Goal: Task Accomplishment & Management: Use online tool/utility

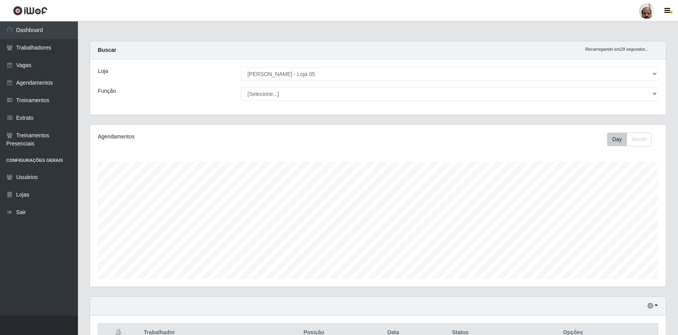
select select "252"
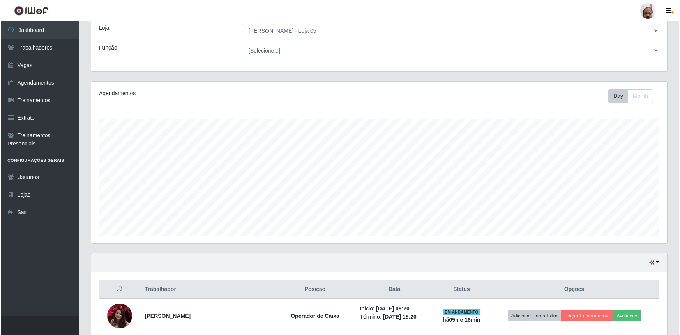
scroll to position [185, 0]
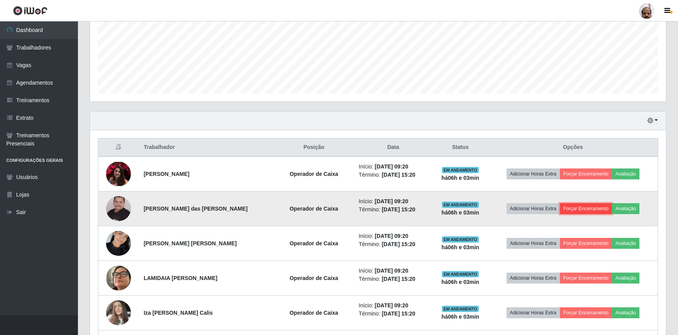
click at [573, 207] on button "Forçar Encerramento" at bounding box center [586, 208] width 52 height 11
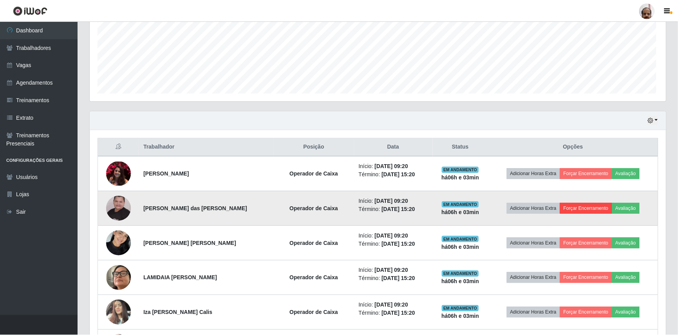
scroll to position [162, 573]
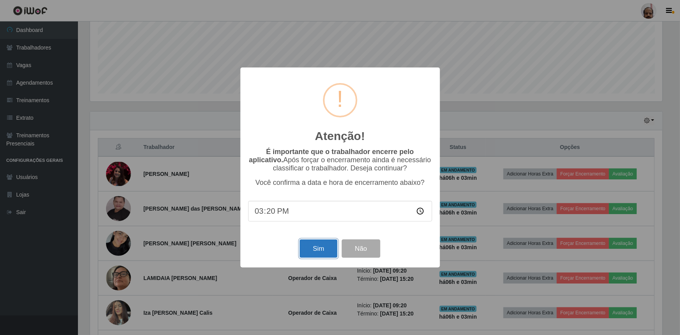
click at [315, 250] on button "Sim" at bounding box center [319, 248] width 38 height 18
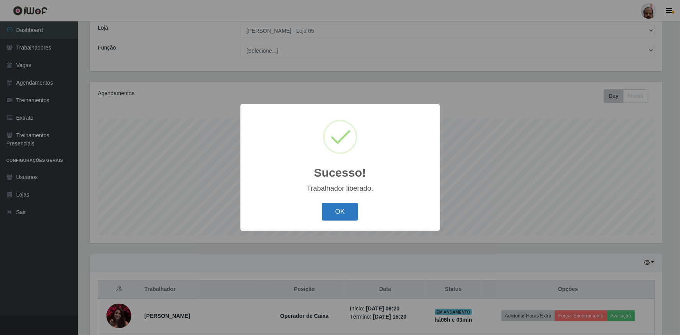
click at [332, 214] on button "OK" at bounding box center [340, 212] width 36 height 18
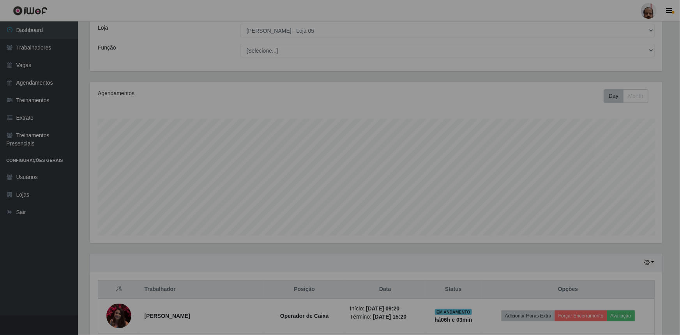
scroll to position [162, 576]
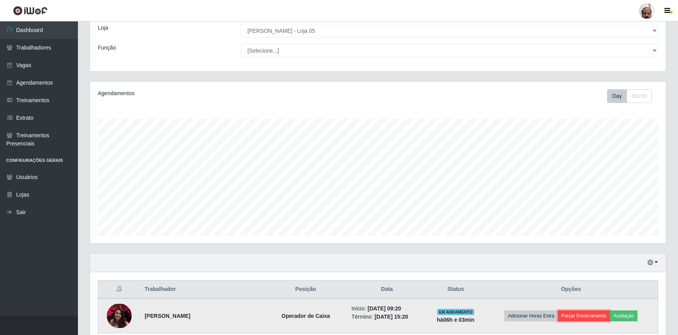
click at [580, 311] on button "Forçar Encerramento" at bounding box center [584, 315] width 52 height 11
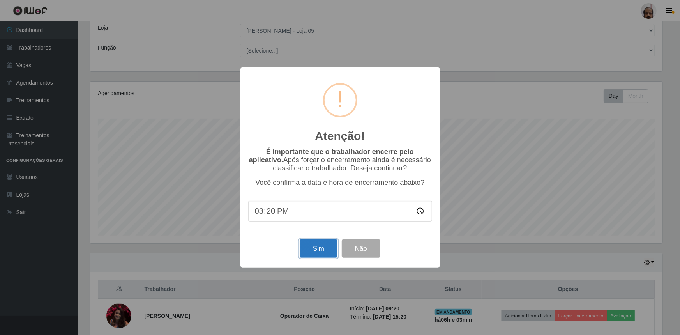
click at [325, 258] on button "Sim" at bounding box center [319, 248] width 38 height 18
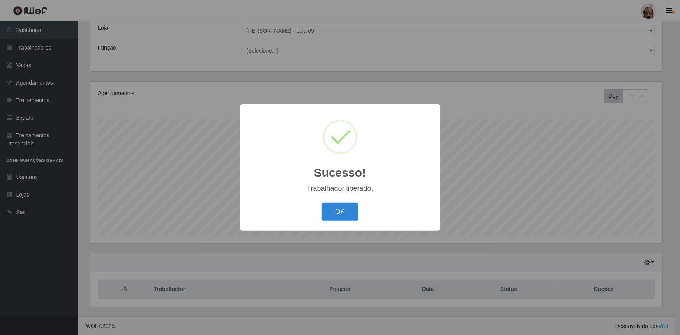
click at [316, 212] on div "OK Cancel" at bounding box center [340, 211] width 184 height 22
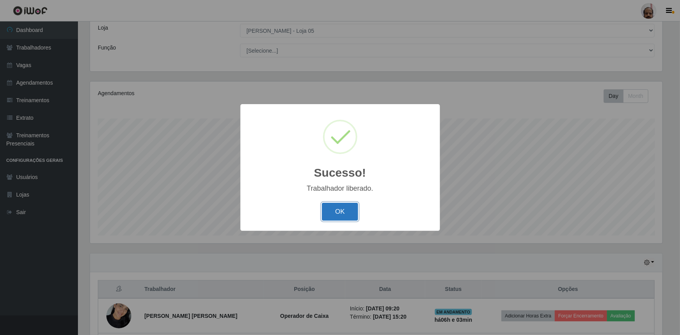
click at [334, 217] on button "OK" at bounding box center [340, 212] width 36 height 18
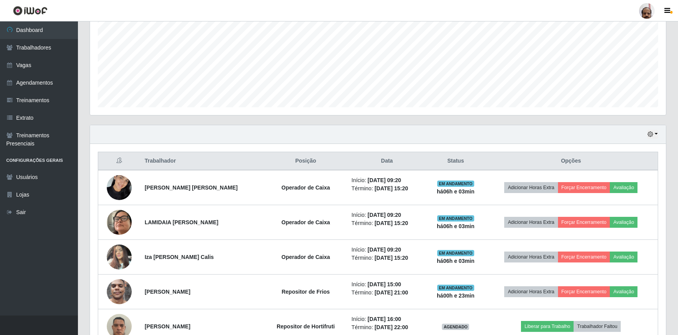
scroll to position [185, 0]
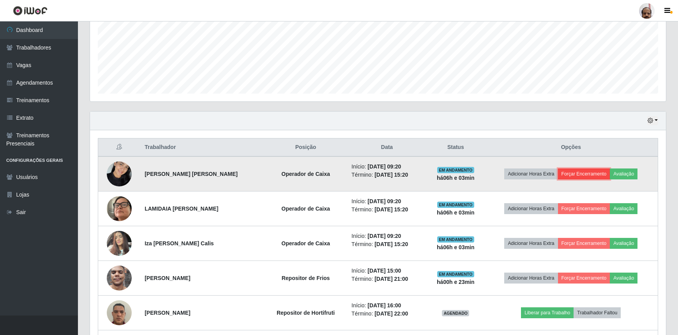
click at [582, 176] on button "Forçar Encerramento" at bounding box center [584, 173] width 52 height 11
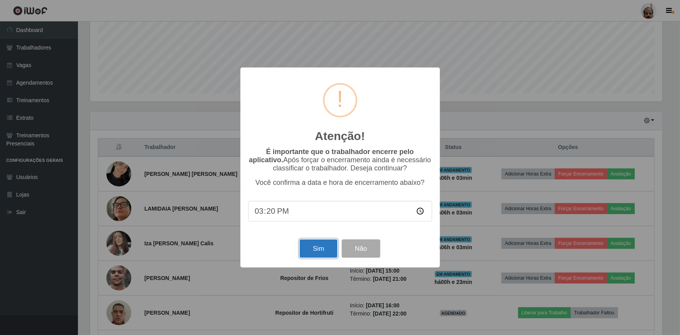
click at [317, 253] on button "Sim" at bounding box center [319, 248] width 38 height 18
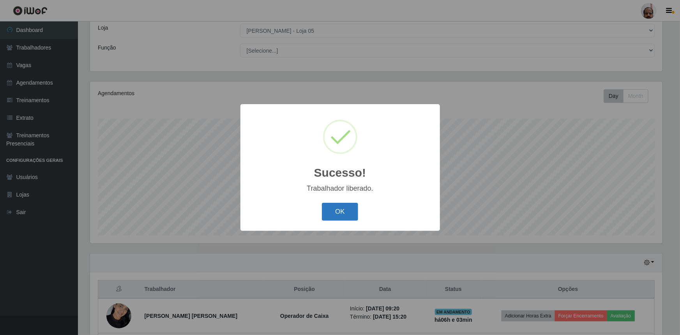
click at [347, 212] on button "OK" at bounding box center [340, 212] width 36 height 18
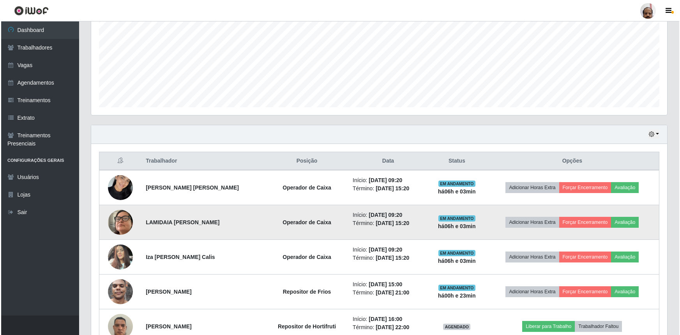
scroll to position [185, 0]
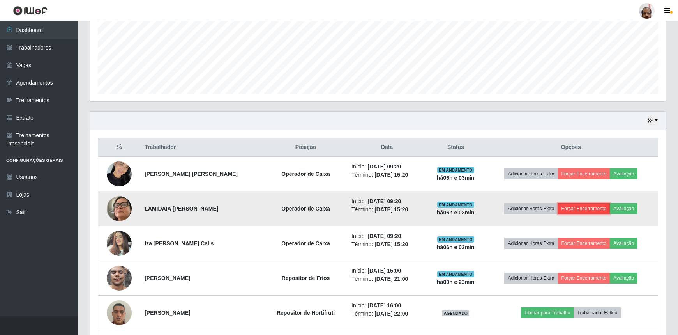
click at [590, 205] on button "Forçar Encerramento" at bounding box center [584, 208] width 52 height 11
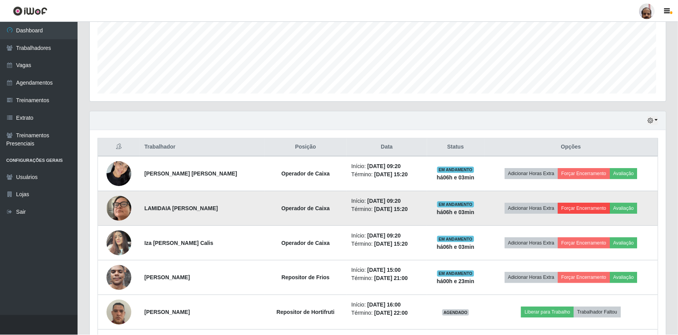
scroll to position [162, 573]
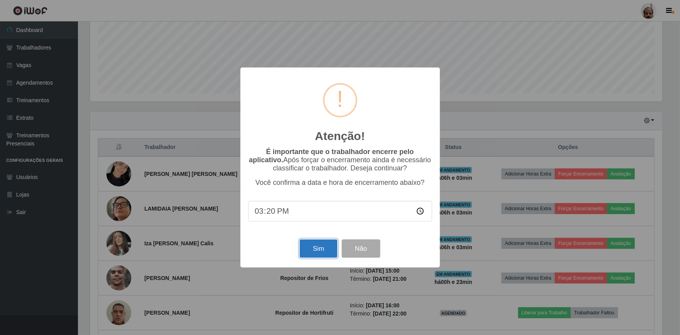
click at [334, 250] on button "Sim" at bounding box center [319, 248] width 38 height 18
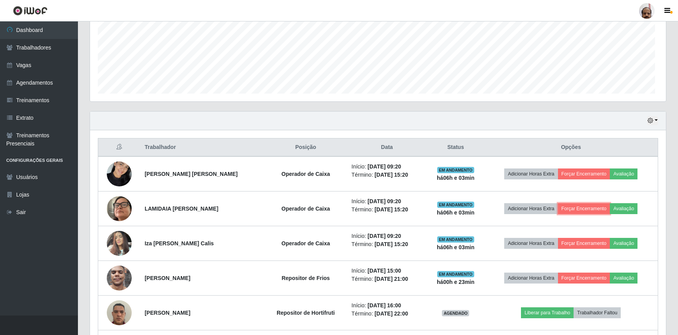
scroll to position [0, 0]
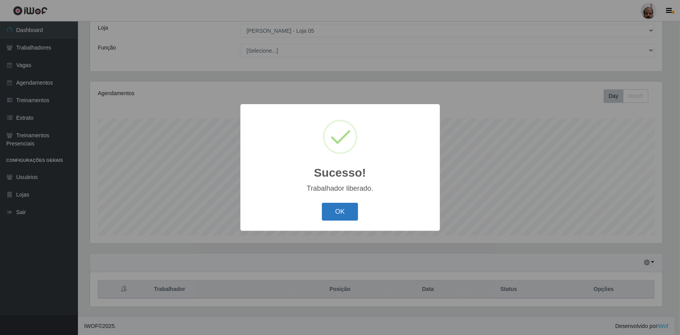
click at [350, 212] on button "OK" at bounding box center [340, 212] width 36 height 18
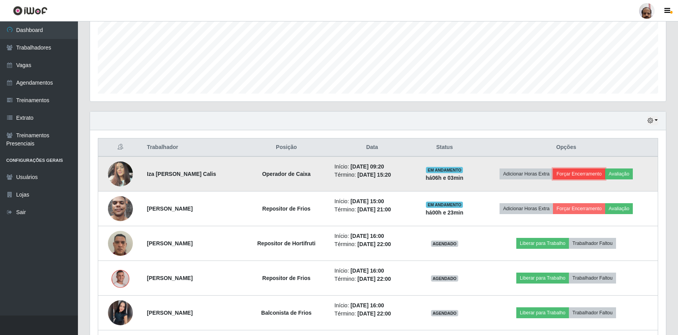
click at [585, 175] on button "Forçar Encerramento" at bounding box center [579, 173] width 52 height 11
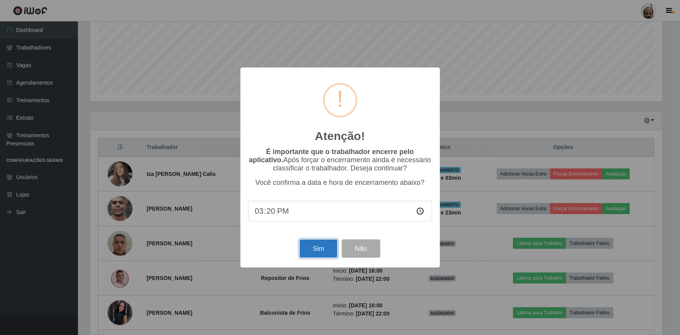
click at [323, 247] on button "Sim" at bounding box center [319, 248] width 38 height 18
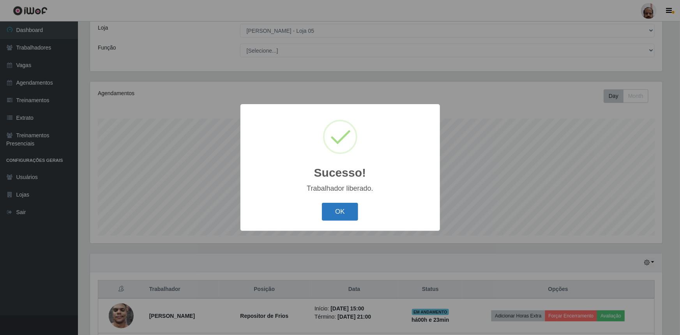
click at [334, 211] on button "OK" at bounding box center [340, 212] width 36 height 18
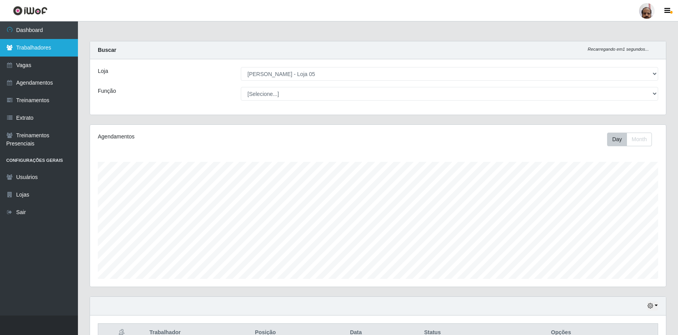
click at [36, 51] on link "Trabalhadores" at bounding box center [39, 48] width 78 height 18
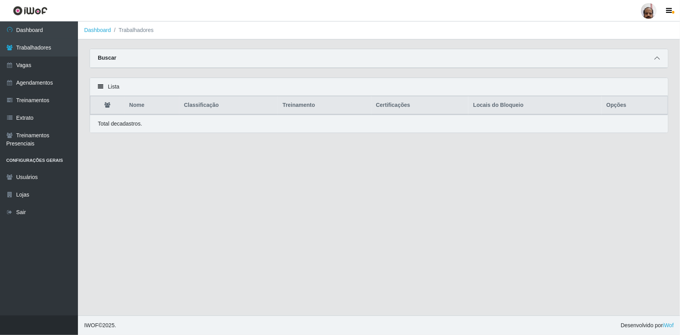
click at [654, 60] on span at bounding box center [656, 58] width 9 height 9
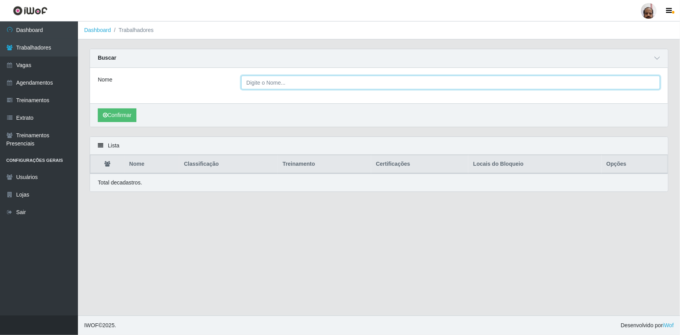
click at [443, 85] on input "Nome" at bounding box center [450, 83] width 419 height 14
click at [308, 82] on input "[PERSON_NAME] das [PERSON_NAME] gpmes" at bounding box center [450, 83] width 419 height 14
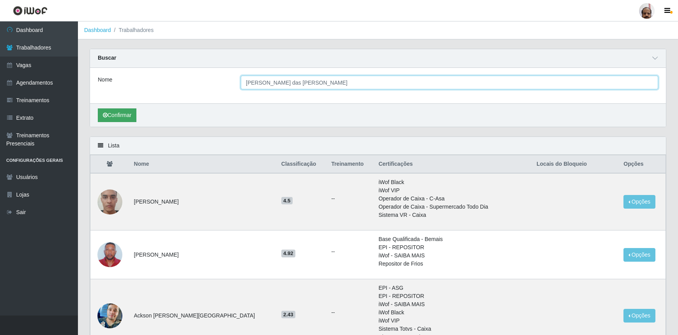
type input "[PERSON_NAME] das [PERSON_NAME]"
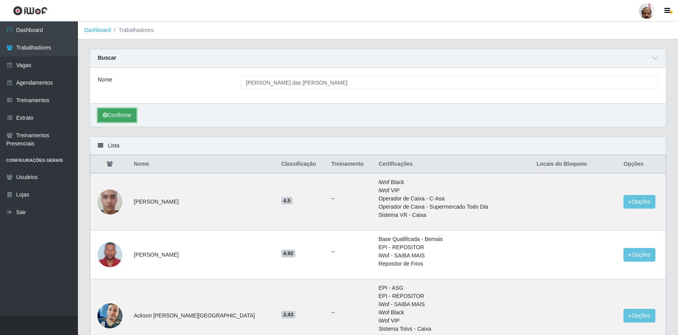
click at [121, 116] on button "Confirmar" at bounding box center [117, 115] width 39 height 14
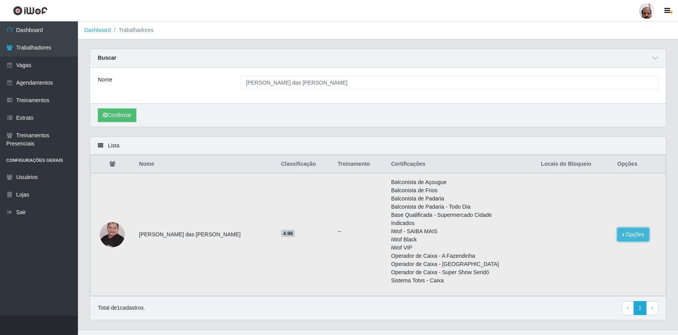
drag, startPoint x: 625, startPoint y: 236, endPoint x: 620, endPoint y: 238, distance: 5.4
click at [625, 235] on button "Opções" at bounding box center [633, 235] width 32 height 14
click at [580, 255] on button "Bloquear - Loja" at bounding box center [584, 252] width 63 height 16
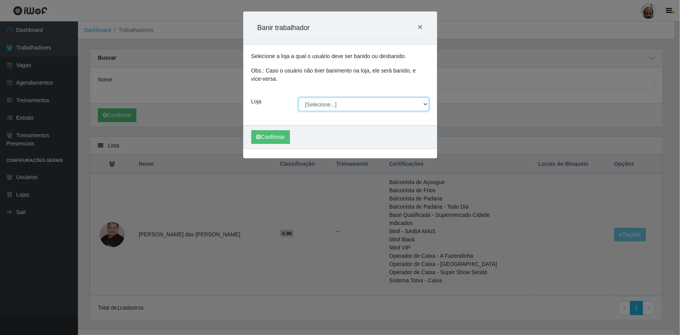
click at [426, 104] on select "[Selecione...] Mar Vermelho - Loja 05" at bounding box center [364, 104] width 131 height 14
select select "252"
click at [299, 97] on select "[Selecione...] Mar Vermelho - Loja 05" at bounding box center [364, 104] width 131 height 14
click at [273, 136] on button "Confirmar" at bounding box center [270, 137] width 39 height 14
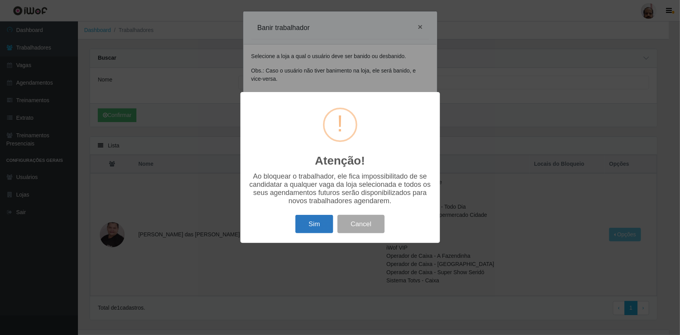
click at [326, 222] on button "Sim" at bounding box center [314, 224] width 38 height 18
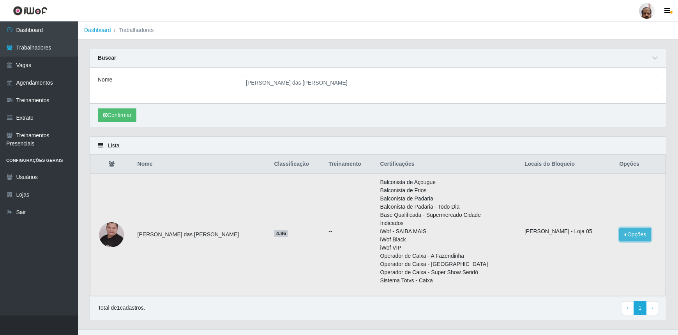
drag, startPoint x: 631, startPoint y: 234, endPoint x: 624, endPoint y: 240, distance: 8.8
click at [631, 234] on button "Opções" at bounding box center [635, 235] width 32 height 14
click at [536, 206] on td "[PERSON_NAME] - Loja 05" at bounding box center [567, 234] width 95 height 123
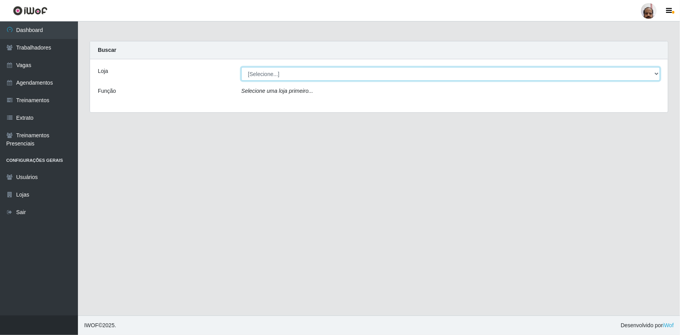
click at [654, 76] on select "[Selecione...] Mar Vermelho - Loja 05" at bounding box center [450, 74] width 419 height 14
select select "252"
click at [241, 67] on select "[Selecione...] Mar Vermelho - Loja 05" at bounding box center [450, 74] width 419 height 14
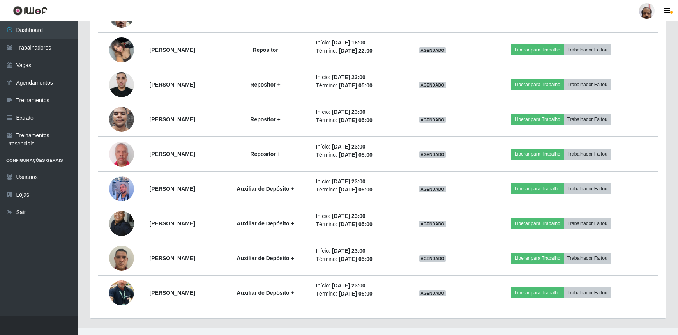
scroll to position [598, 0]
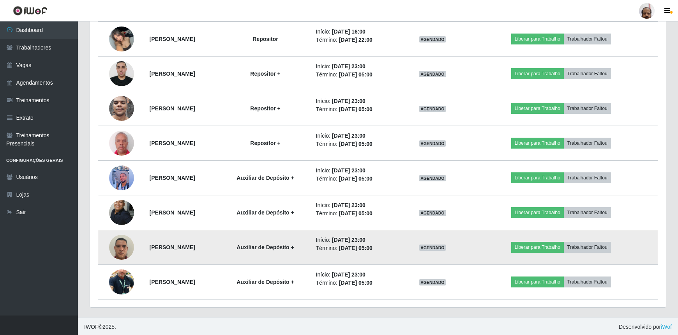
click at [118, 249] on img at bounding box center [121, 246] width 25 height 33
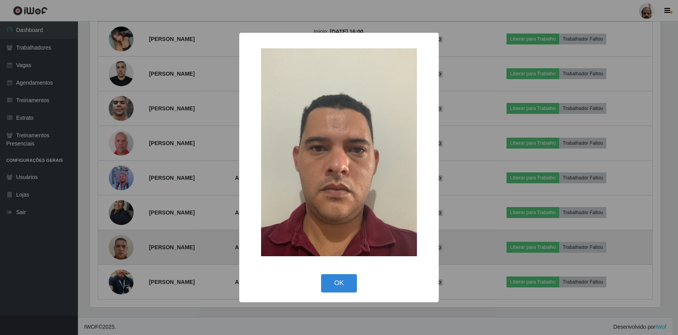
scroll to position [162, 573]
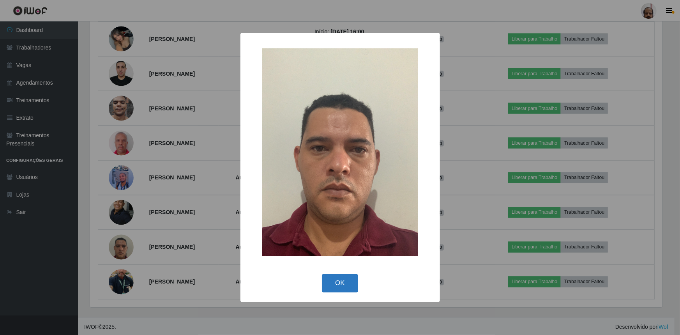
click at [346, 286] on button "OK" at bounding box center [340, 283] width 36 height 18
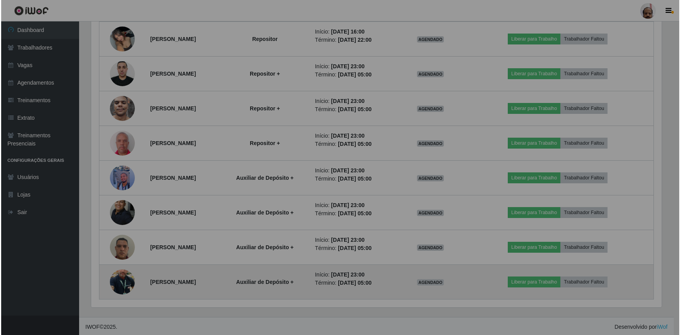
scroll to position [162, 576]
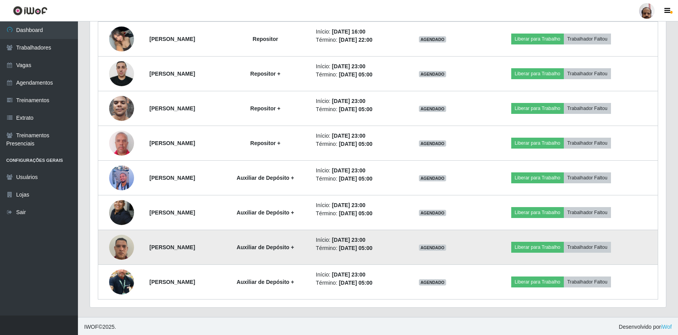
click at [113, 246] on img at bounding box center [121, 246] width 25 height 33
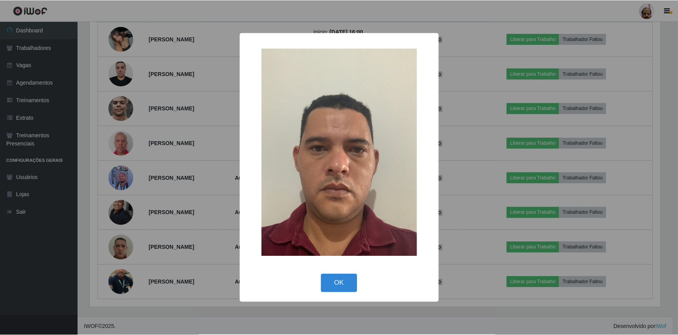
scroll to position [162, 573]
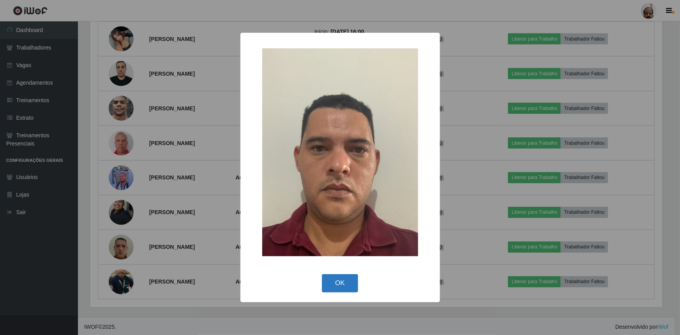
click at [344, 283] on button "OK" at bounding box center [340, 283] width 36 height 18
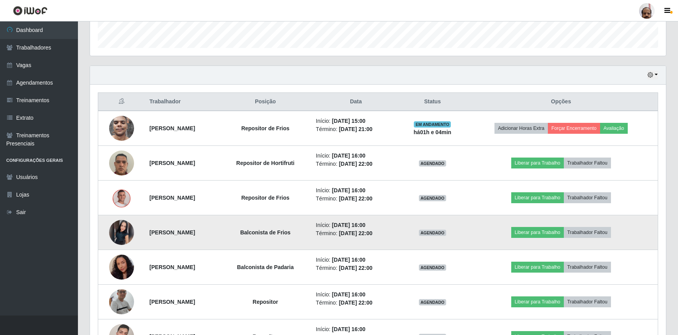
scroll to position [243, 0]
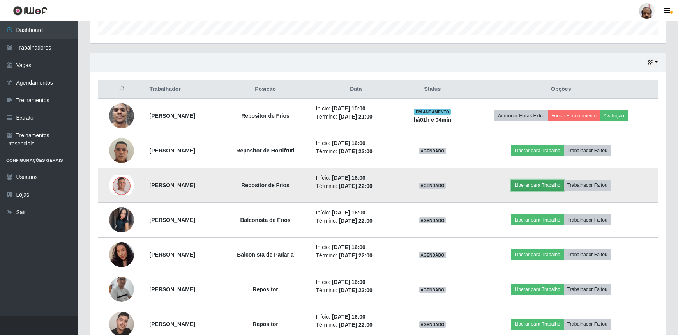
click at [551, 185] on button "Liberar para Trabalho" at bounding box center [537, 185] width 53 height 11
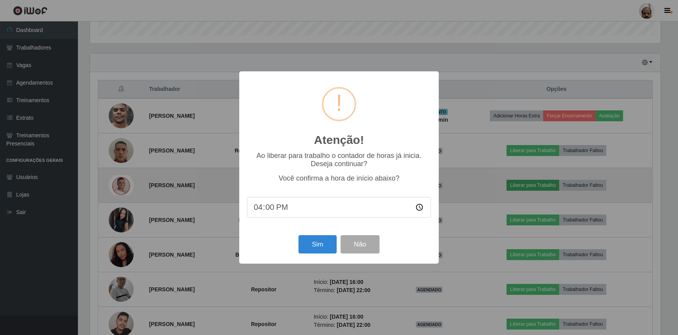
scroll to position [162, 573]
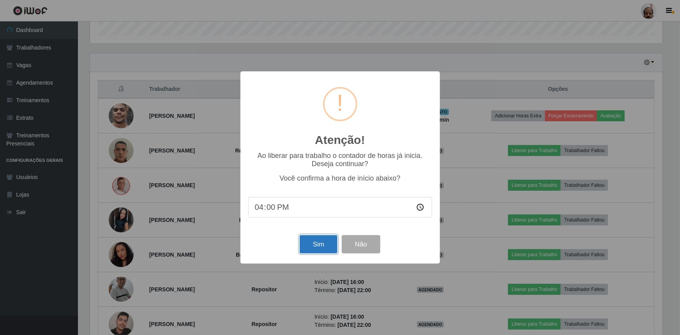
click at [324, 248] on button "Sim" at bounding box center [319, 244] width 38 height 18
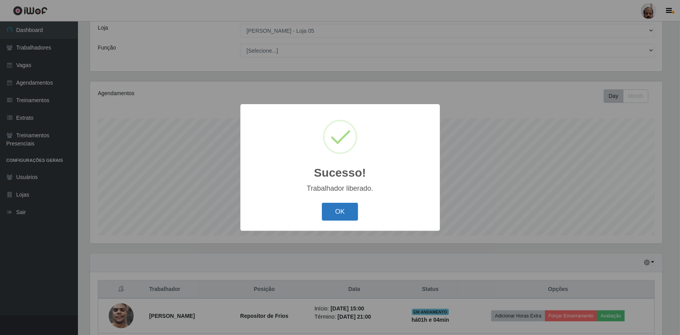
click at [343, 212] on button "OK" at bounding box center [340, 212] width 36 height 18
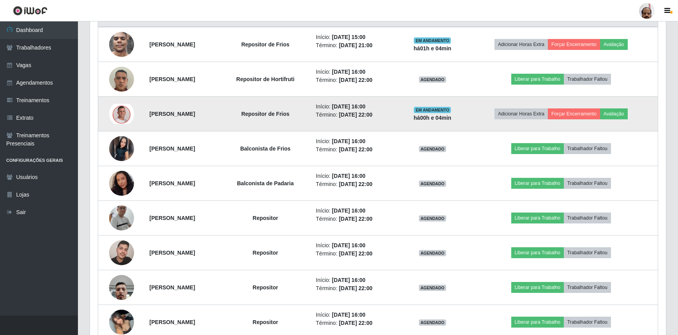
scroll to position [327, 0]
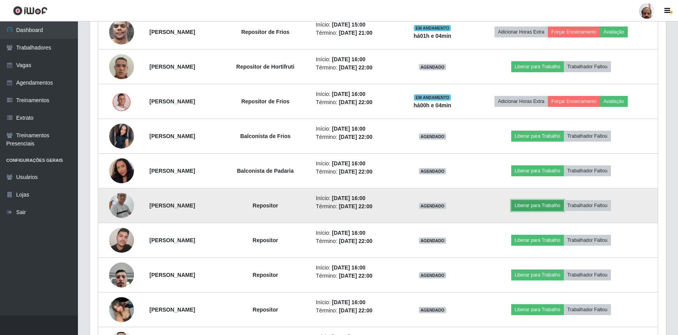
click at [543, 203] on button "Liberar para Trabalho" at bounding box center [537, 205] width 53 height 11
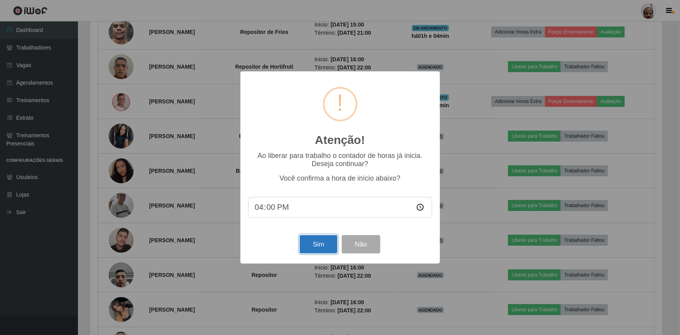
click at [319, 243] on button "Sim" at bounding box center [319, 244] width 38 height 18
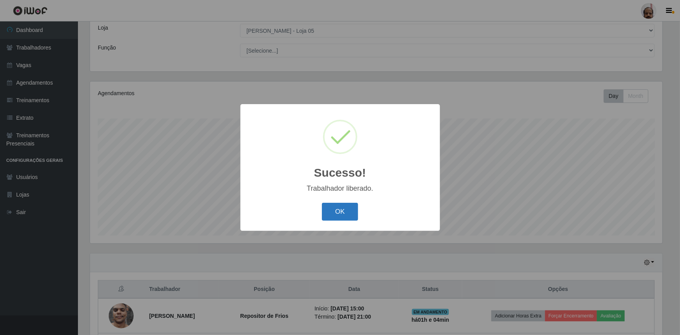
click at [325, 215] on button "OK" at bounding box center [340, 212] width 36 height 18
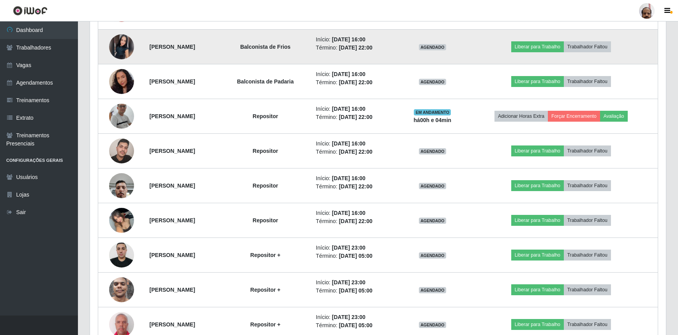
scroll to position [433, 0]
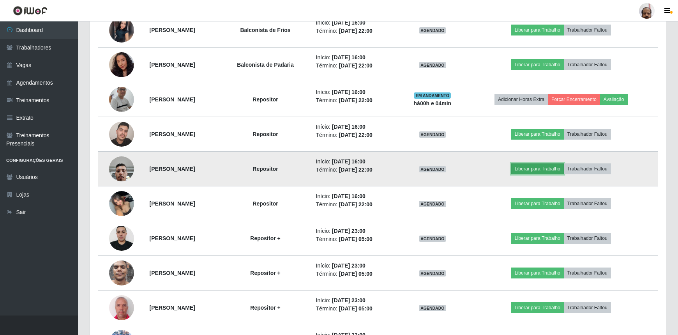
click at [538, 167] on button "Liberar para Trabalho" at bounding box center [537, 168] width 53 height 11
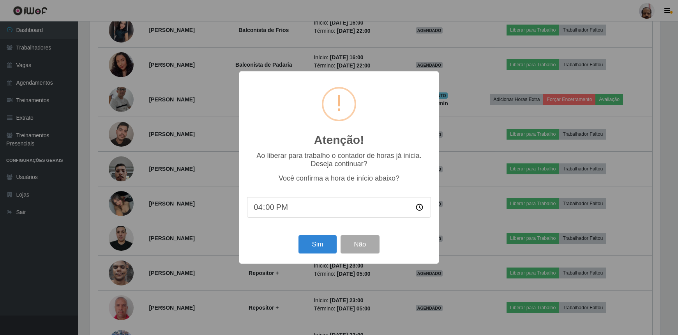
scroll to position [162, 573]
click at [324, 242] on button "Sim" at bounding box center [319, 244] width 38 height 18
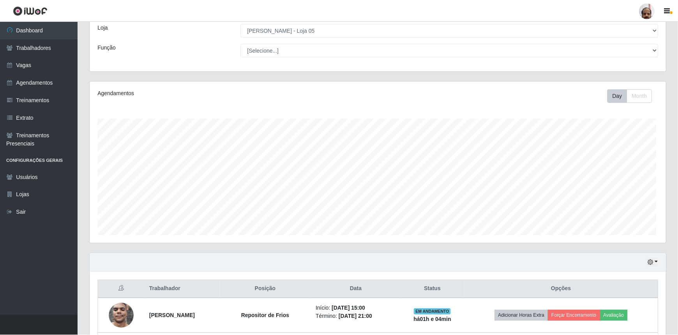
scroll to position [0, 0]
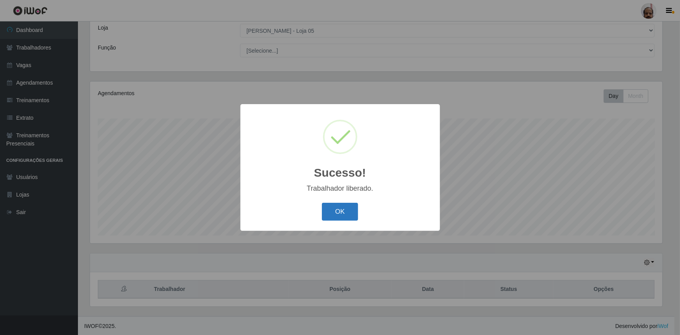
click at [344, 217] on button "OK" at bounding box center [340, 212] width 36 height 18
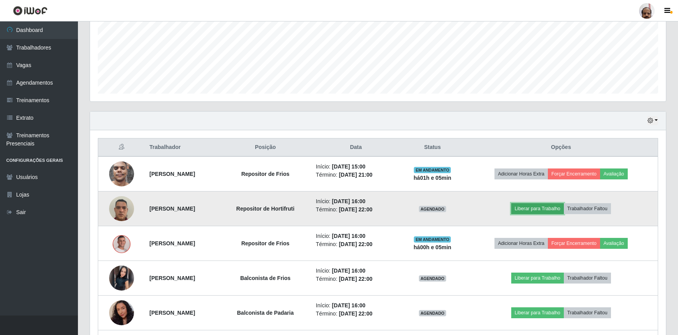
click at [548, 209] on button "Liberar para Trabalho" at bounding box center [537, 208] width 53 height 11
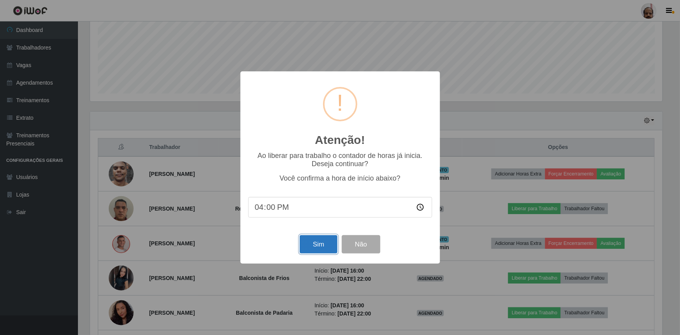
click at [310, 249] on button "Sim" at bounding box center [319, 244] width 38 height 18
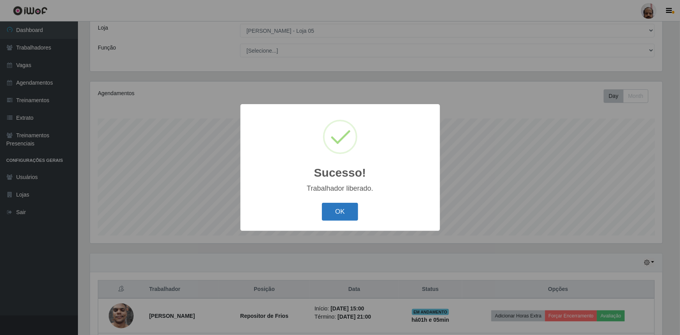
click at [339, 213] on button "OK" at bounding box center [340, 212] width 36 height 18
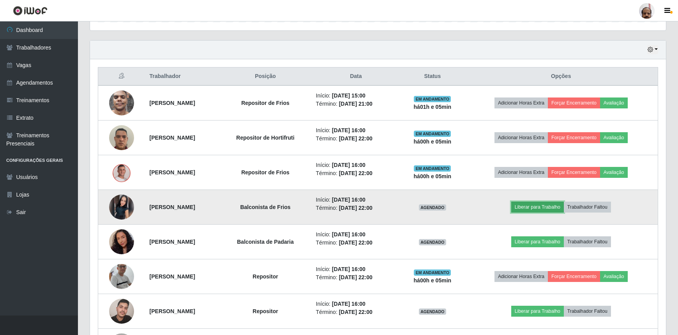
click at [550, 207] on button "Liberar para Trabalho" at bounding box center [537, 207] width 53 height 11
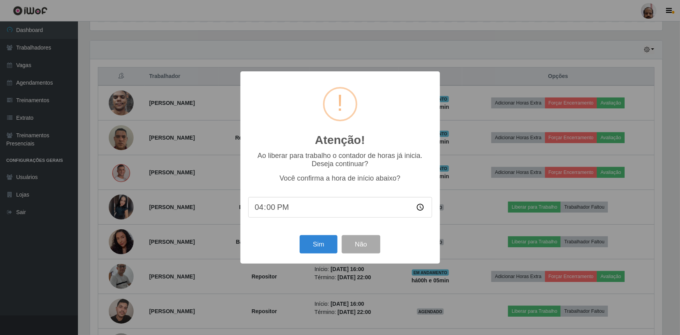
click at [339, 252] on div "Sim Não" at bounding box center [340, 244] width 184 height 22
click at [327, 251] on button "Sim" at bounding box center [319, 244] width 38 height 18
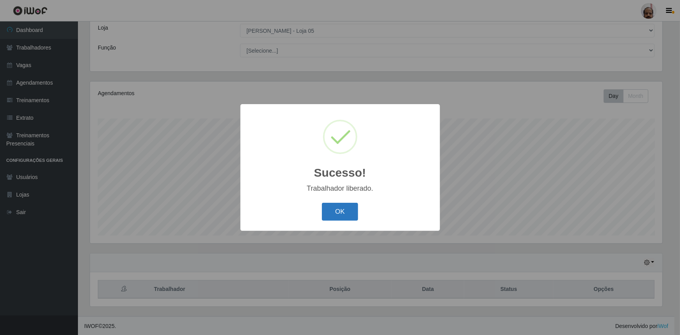
click at [340, 215] on button "OK" at bounding box center [340, 212] width 36 height 18
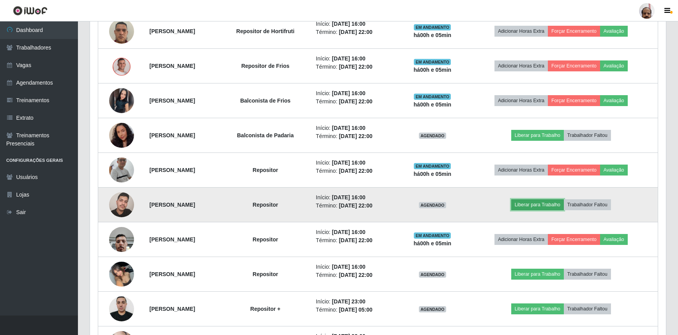
click at [544, 205] on button "Liberar para Trabalho" at bounding box center [537, 204] width 53 height 11
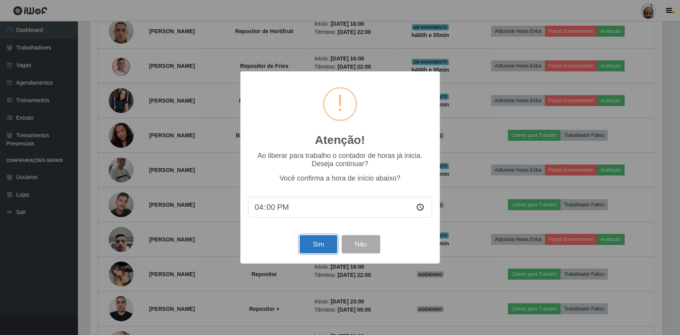
click at [312, 243] on button "Sim" at bounding box center [319, 244] width 38 height 18
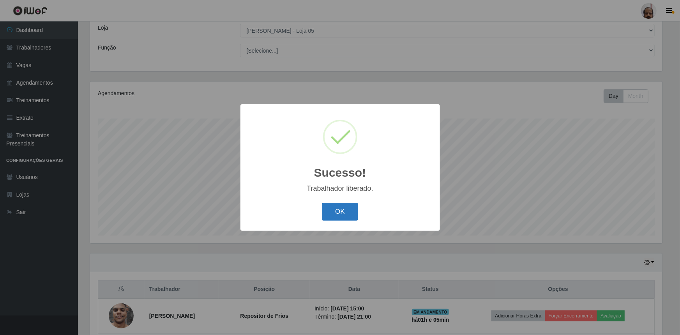
click at [334, 218] on button "OK" at bounding box center [340, 212] width 36 height 18
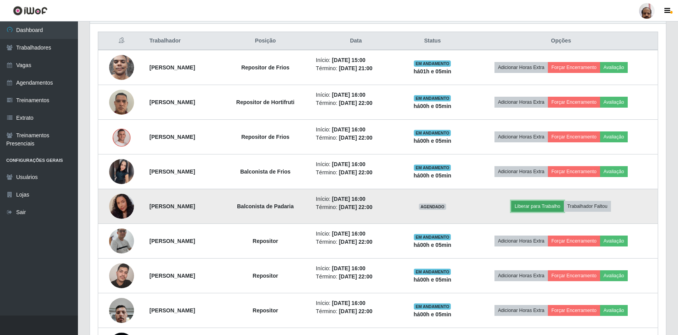
click at [548, 205] on button "Liberar para Trabalho" at bounding box center [537, 206] width 53 height 11
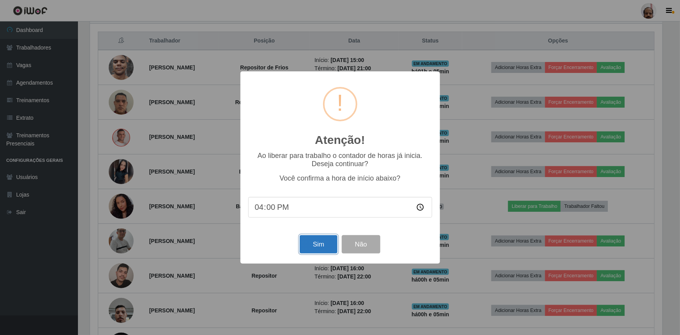
click at [316, 250] on button "Sim" at bounding box center [319, 244] width 38 height 18
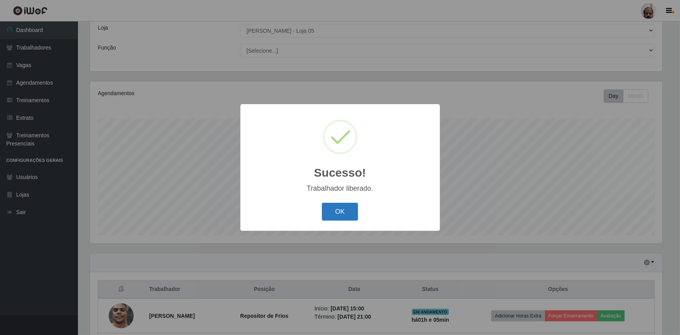
click at [343, 211] on button "OK" at bounding box center [340, 212] width 36 height 18
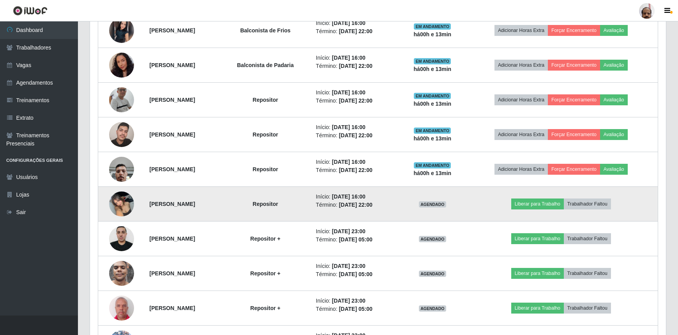
scroll to position [433, 0]
click at [555, 201] on button "Liberar para Trabalho" at bounding box center [537, 203] width 53 height 11
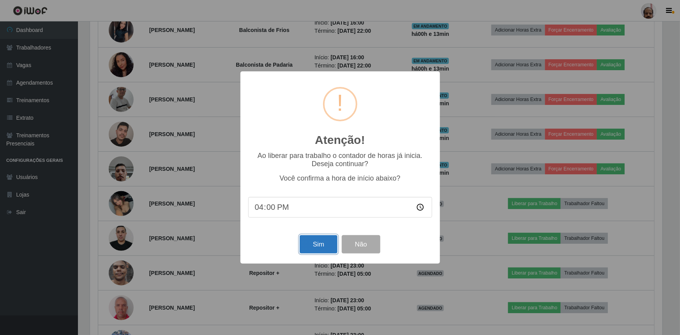
click at [319, 249] on button "Sim" at bounding box center [319, 244] width 38 height 18
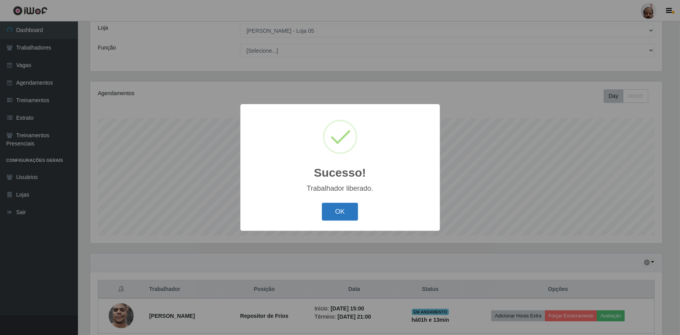
click at [346, 210] on button "OK" at bounding box center [340, 212] width 36 height 18
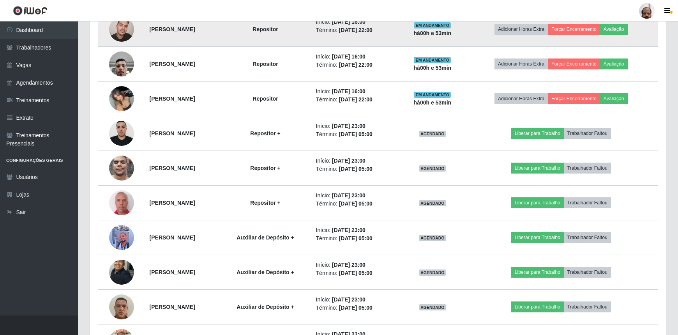
scroll to position [598, 0]
